Goal: Task Accomplishment & Management: Manage account settings

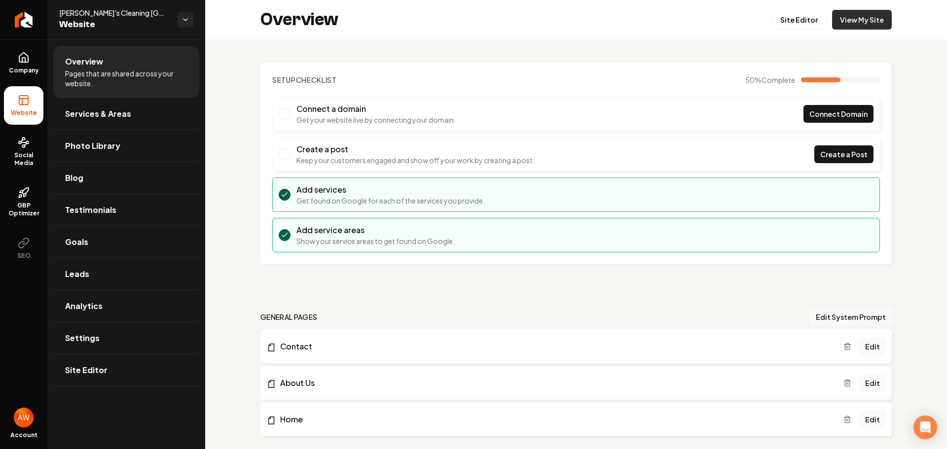
click at [855, 19] on link "View My Site" at bounding box center [862, 20] width 60 height 20
click at [854, 109] on span "Connect Domain" at bounding box center [839, 114] width 58 height 10
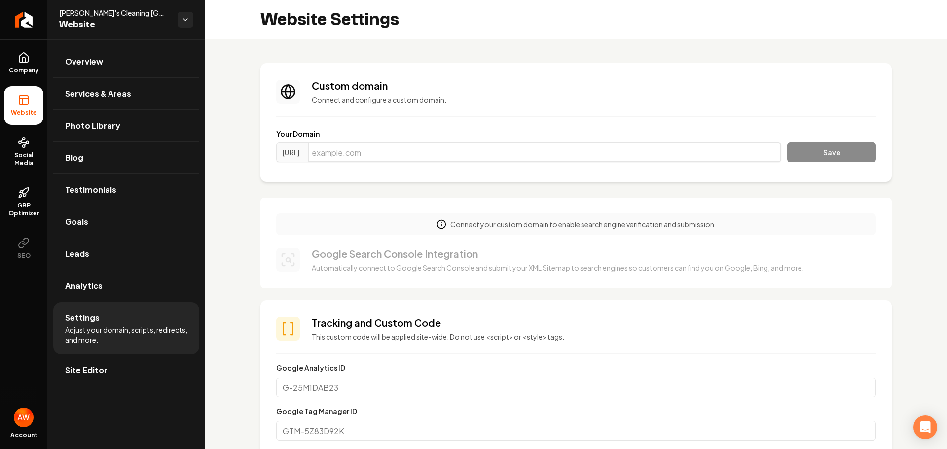
click at [469, 155] on input "Main content area" at bounding box center [545, 153] width 474 height 20
click at [341, 151] on input "RubysCleaningSanDiego.com" at bounding box center [545, 153] width 474 height 20
type input "rubyscleaningsandiego.com"
click at [804, 150] on button "Save" at bounding box center [831, 153] width 89 height 20
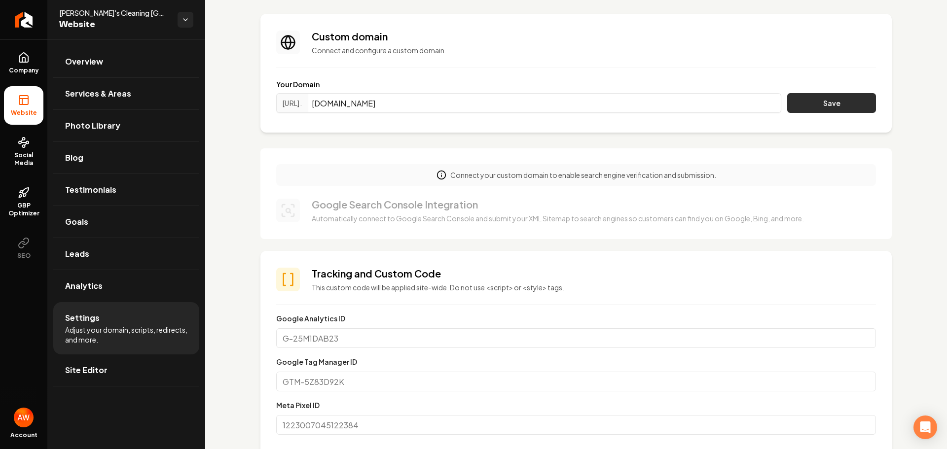
click at [815, 104] on button "Save" at bounding box center [831, 103] width 89 height 20
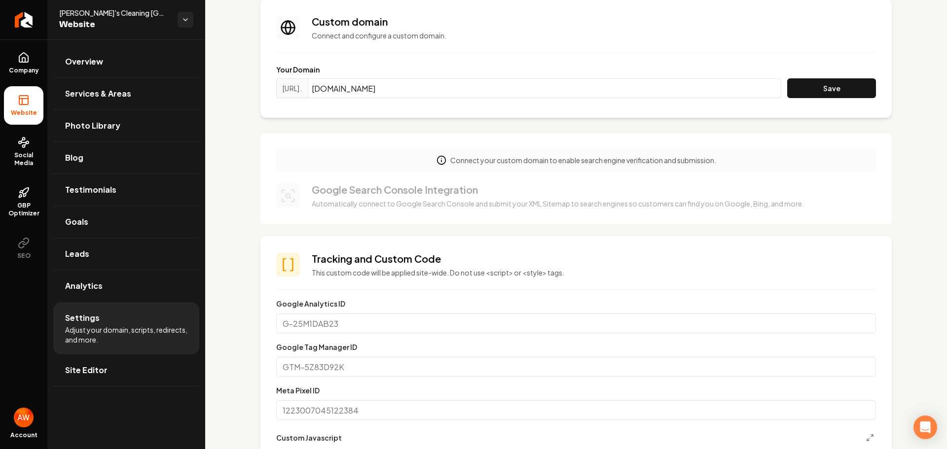
scroll to position [0, 0]
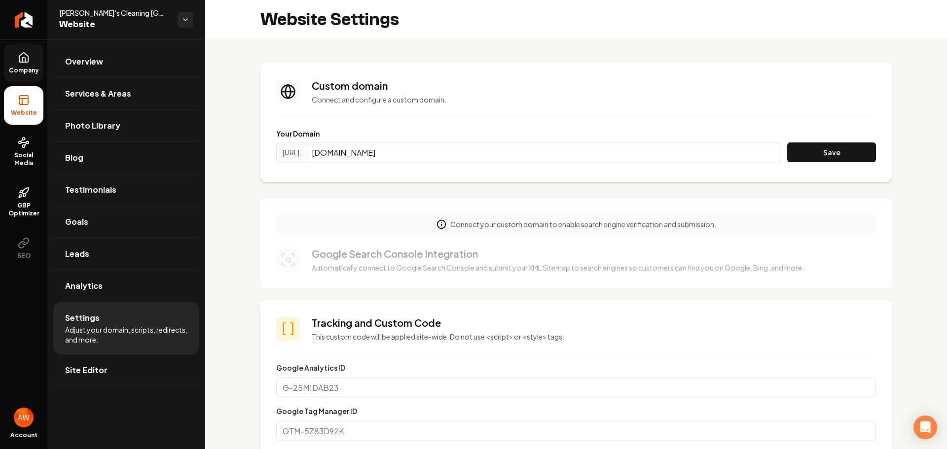
click at [21, 58] on icon at bounding box center [24, 58] width 12 height 12
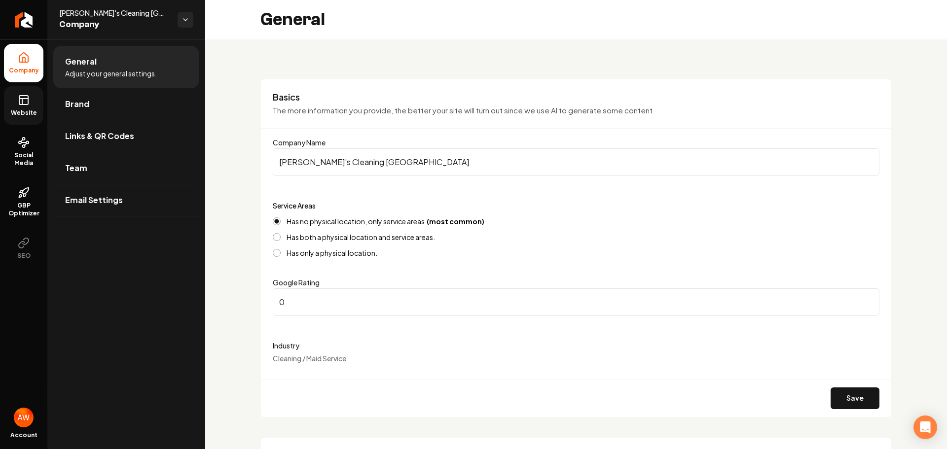
click at [30, 110] on span "Website" at bounding box center [24, 113] width 34 height 8
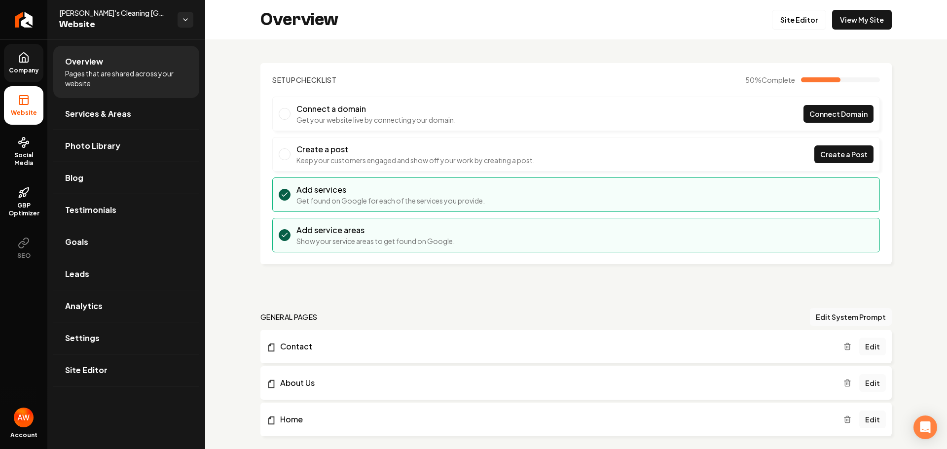
click at [22, 59] on icon at bounding box center [23, 60] width 3 height 4
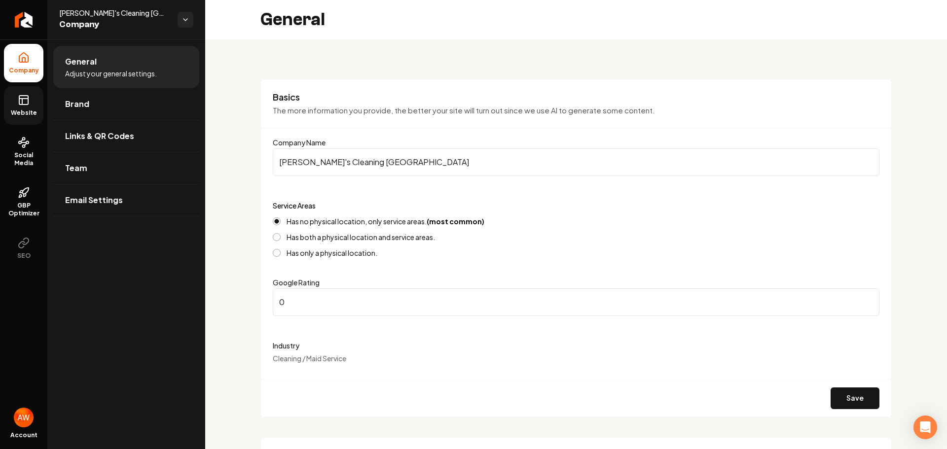
click at [17, 112] on span "Website" at bounding box center [24, 113] width 34 height 8
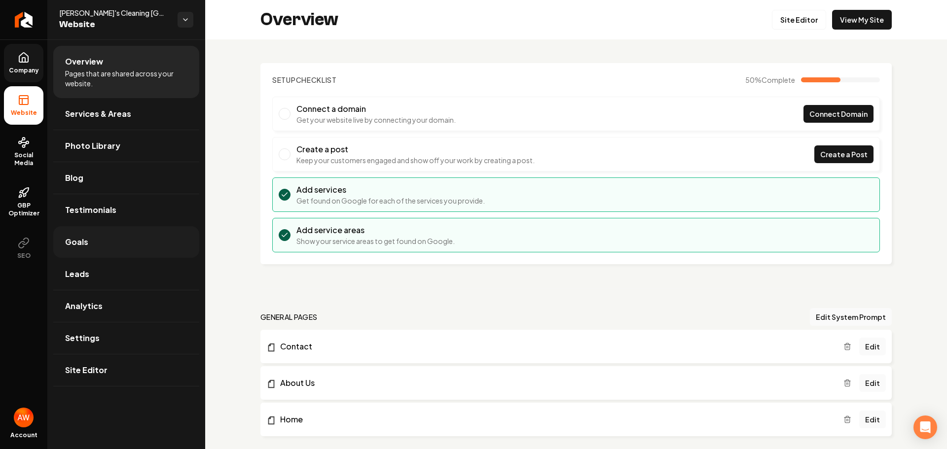
click at [81, 243] on span "Goals" at bounding box center [76, 242] width 23 height 12
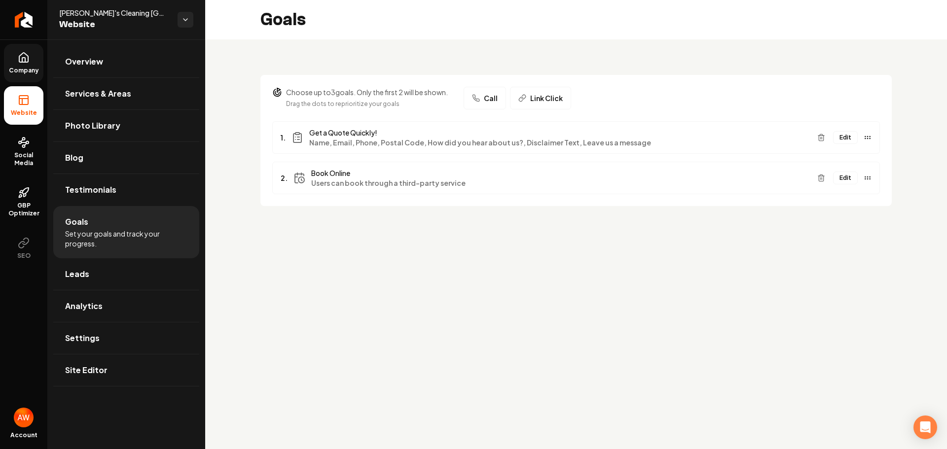
click at [504, 177] on span "Book Online" at bounding box center [560, 173] width 498 height 10
click at [846, 178] on button "Edit" at bounding box center [845, 178] width 25 height 13
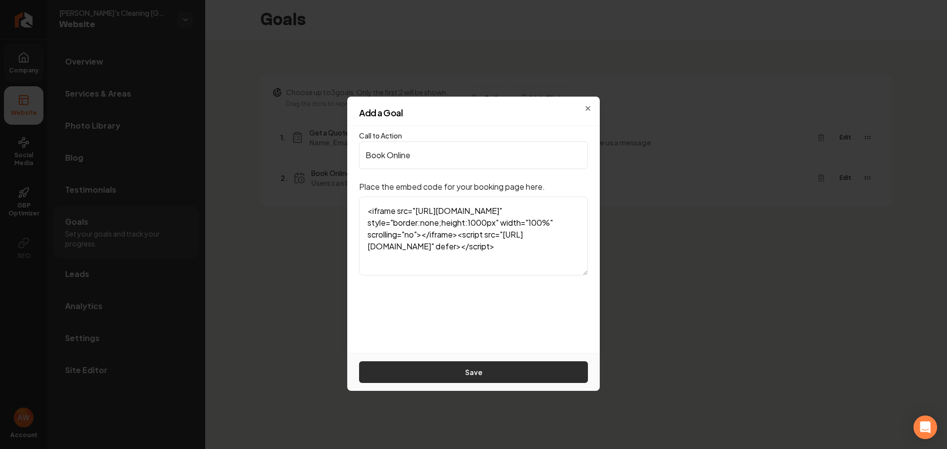
click at [499, 373] on button "Save" at bounding box center [473, 373] width 229 height 22
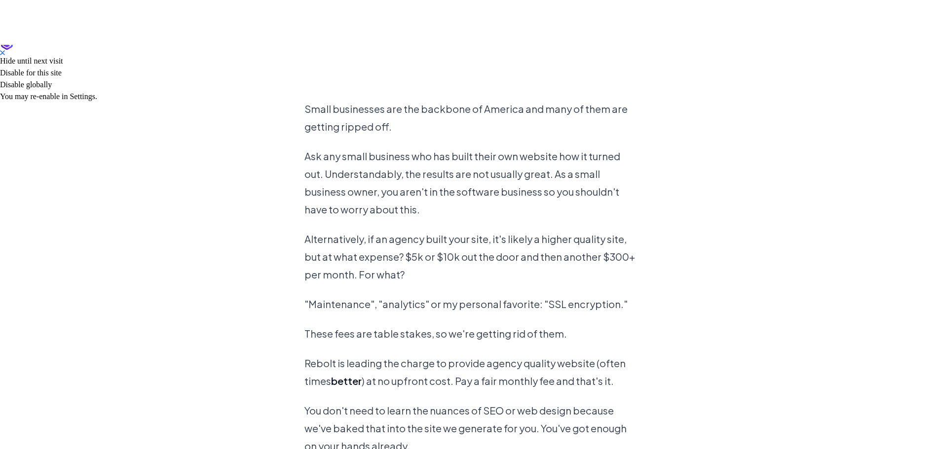
scroll to position [124, 0]
